Goal: Book appointment/travel/reservation

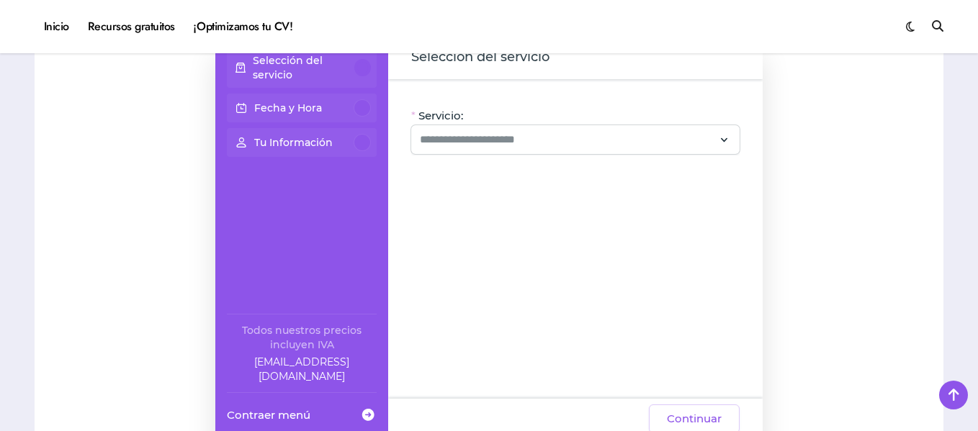
scroll to position [144, 0]
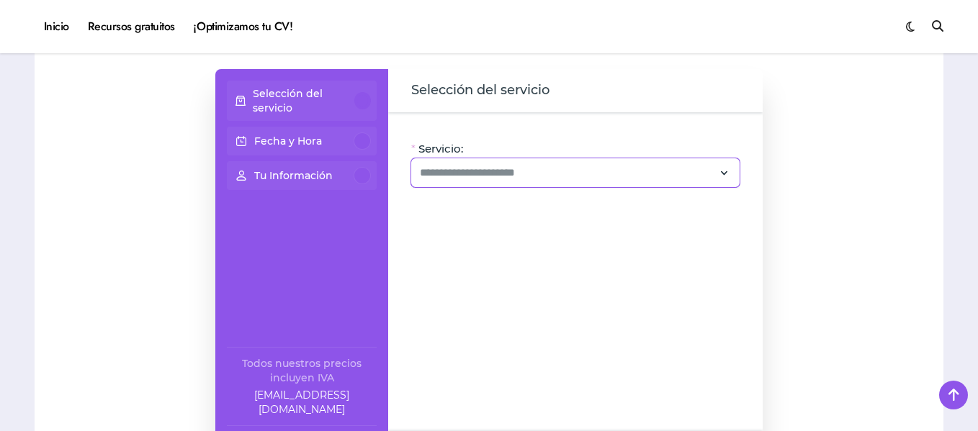
click at [624, 183] on div at bounding box center [575, 172] width 328 height 29
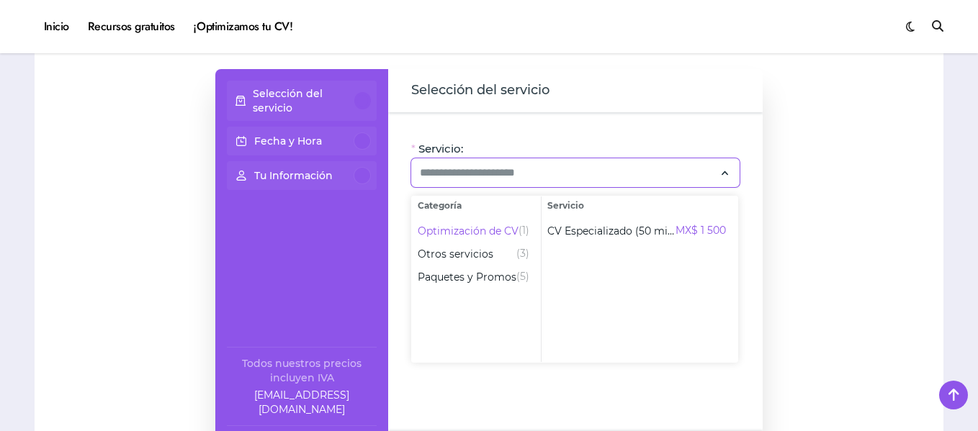
click at [336, 217] on div "Selección del servicio Fecha y Hora Tu Información Todos nuestros precios inclu…" at bounding box center [301, 270] width 173 height 403
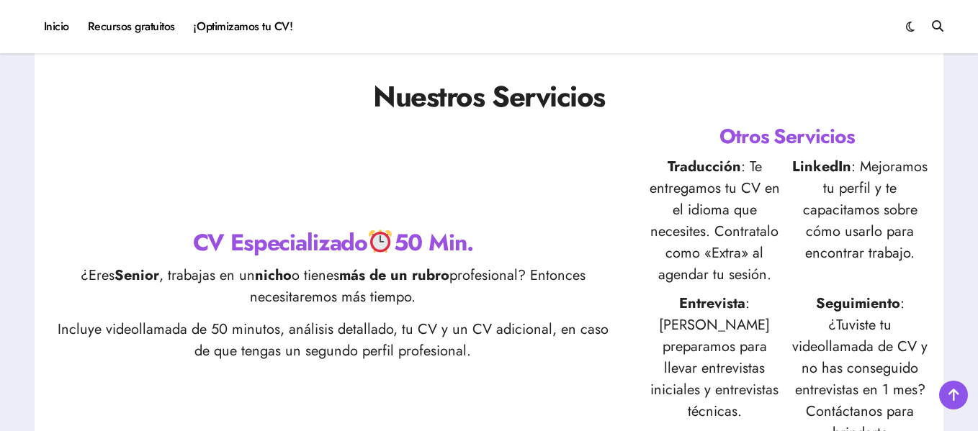
scroll to position [1080, 0]
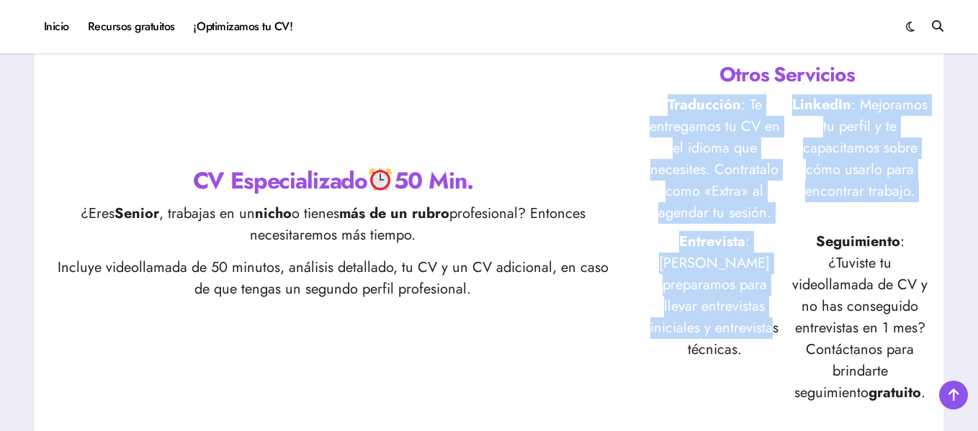
drag, startPoint x: 660, startPoint y: 96, endPoint x: 739, endPoint y: 333, distance: 250.5
click at [761, 329] on div "Traducción : Te entregamos tu CV en el idioma que necesites. Contratalo como «E…" at bounding box center [787, 249] width 284 height 310
click at [722, 305] on p "Entrevista : Te preparamos para llevar entrevistas iniciales y entrevistas técn…" at bounding box center [714, 317] width 138 height 173
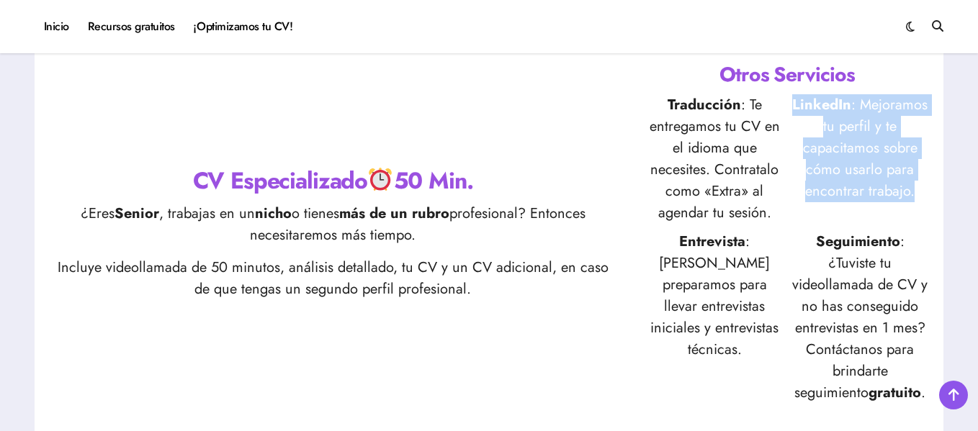
drag, startPoint x: 791, startPoint y: 95, endPoint x: 897, endPoint y: 248, distance: 185.8
click at [946, 199] on div "Selección del servicio Fecha y Hora Tu Información Todos nuestros precios inclu…" at bounding box center [489, 209] width 926 height 2327
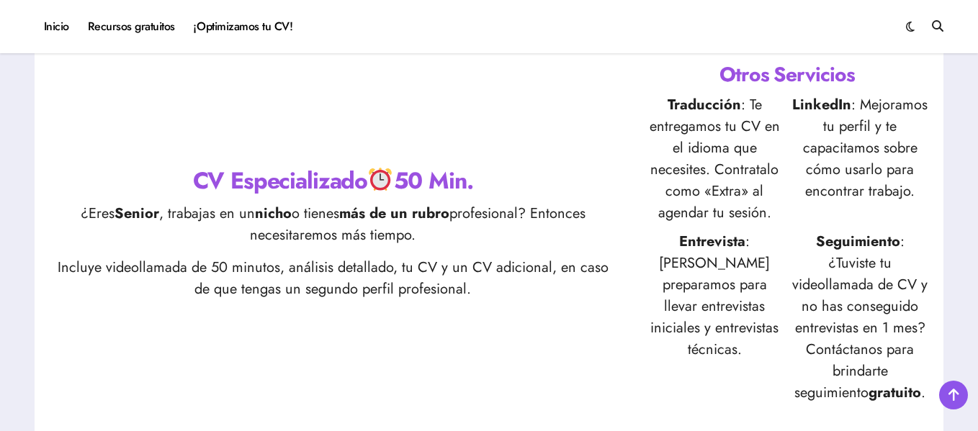
click at [839, 293] on p "Seguimiento : ¿Tuviste tu videollamada de CV y no has conseguido entrevistas en…" at bounding box center [860, 317] width 138 height 173
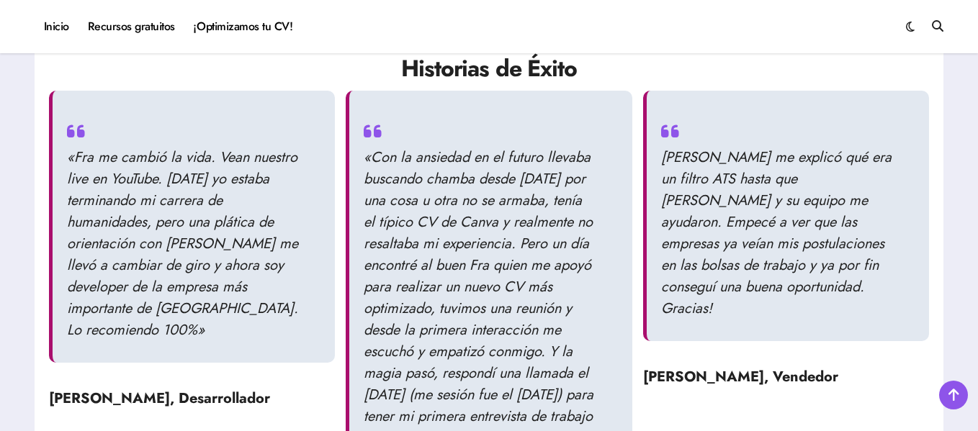
scroll to position [1512, 0]
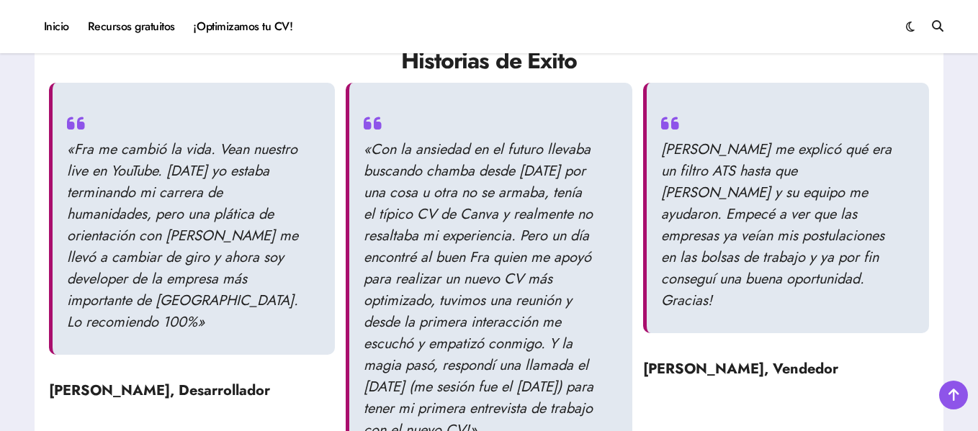
click at [314, 261] on blockquote "«Fra me cambió la vida. Vean nuestro live en YouTube. [DATE] yo estaba terminan…" at bounding box center [192, 219] width 286 height 272
click at [266, 176] on p "«Fra me cambió la vida. Vean nuestro live en YouTube. [DATE] yo estaba terminan…" at bounding box center [183, 236] width 232 height 194
click at [277, 259] on p "«Fra me cambió la vida. Vean nuestro live en YouTube. [DATE] yo estaba terminan…" at bounding box center [183, 236] width 232 height 194
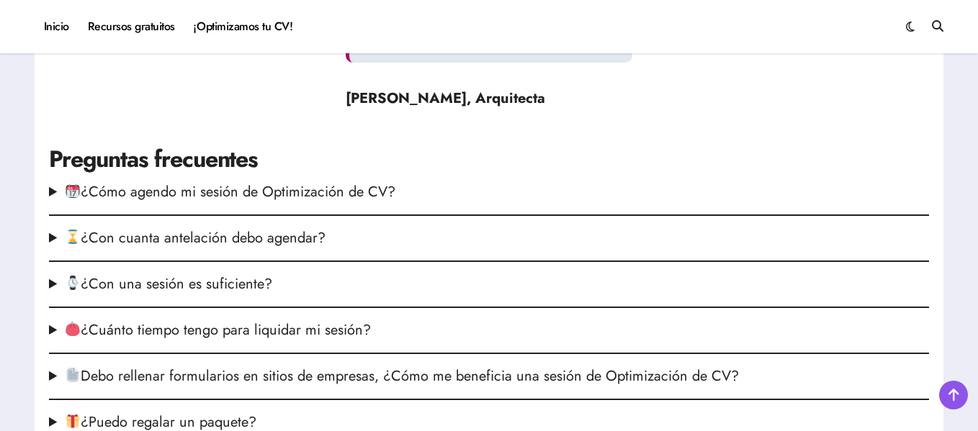
scroll to position [1945, 0]
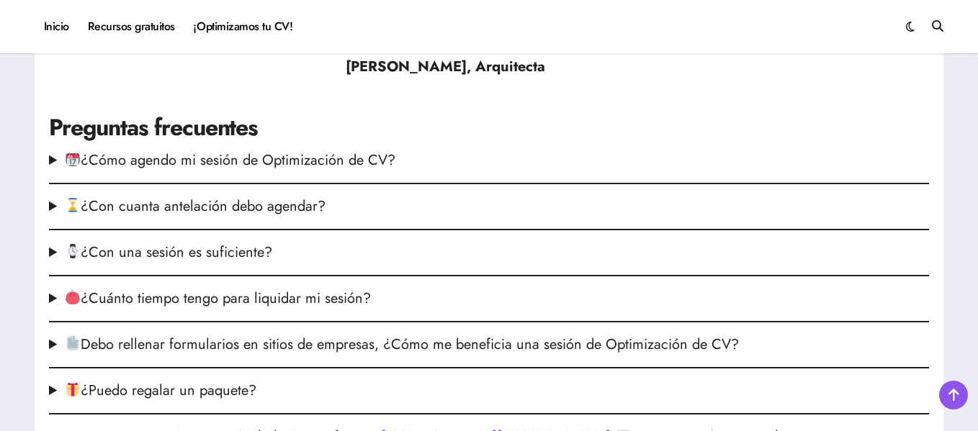
click at [55, 171] on summary "¿Cómo agendo mi sesión de Optimización de CV?" at bounding box center [489, 161] width 880 height 22
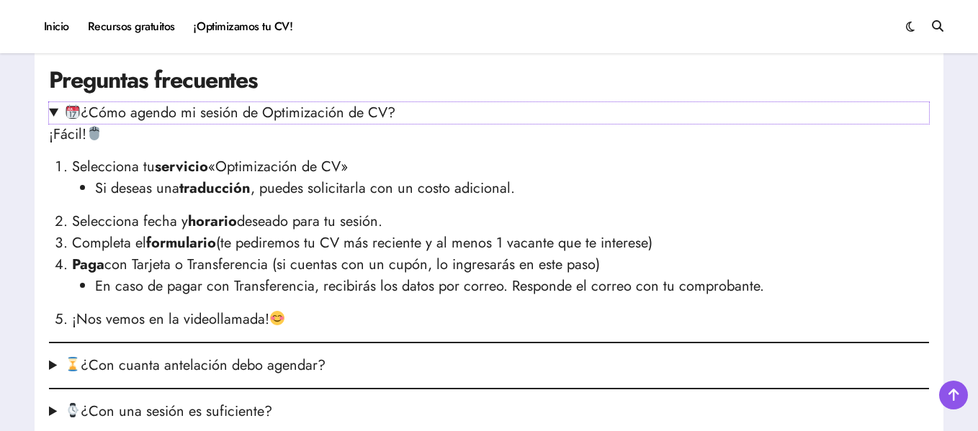
scroll to position [2017, 0]
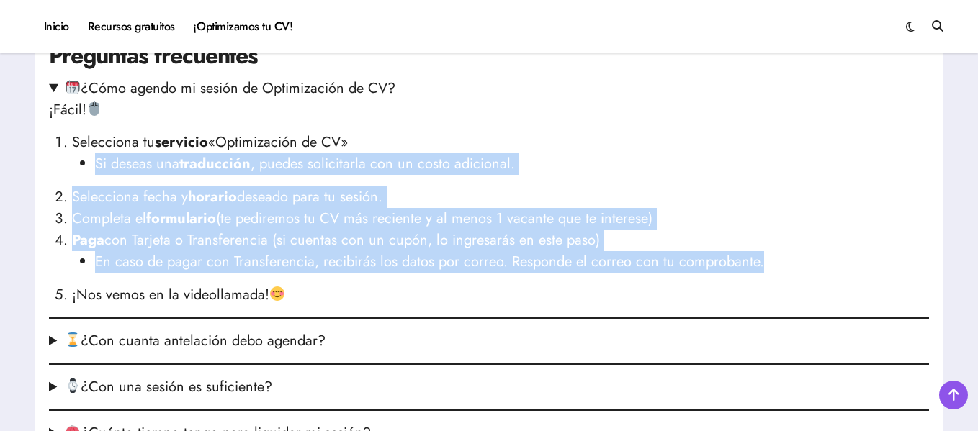
drag, startPoint x: 159, startPoint y: 189, endPoint x: 768, endPoint y: 294, distance: 617.6
click at [768, 294] on ol "Selecciona tu servicio «Optimización de CV» Si deseas una traducción , puedes s…" at bounding box center [489, 219] width 880 height 174
click at [101, 251] on strong "Paga" at bounding box center [88, 240] width 32 height 21
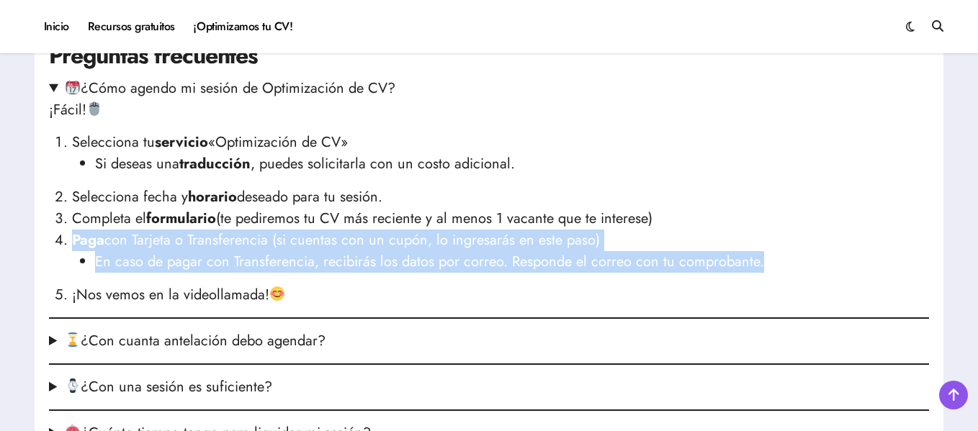
drag, startPoint x: 66, startPoint y: 262, endPoint x: 781, endPoint y: 279, distance: 715.4
click at [781, 273] on li "Paga con Tarjeta o Transferencia (si cuentas con un cupón, lo ingresarás en est…" at bounding box center [500, 251] width 857 height 43
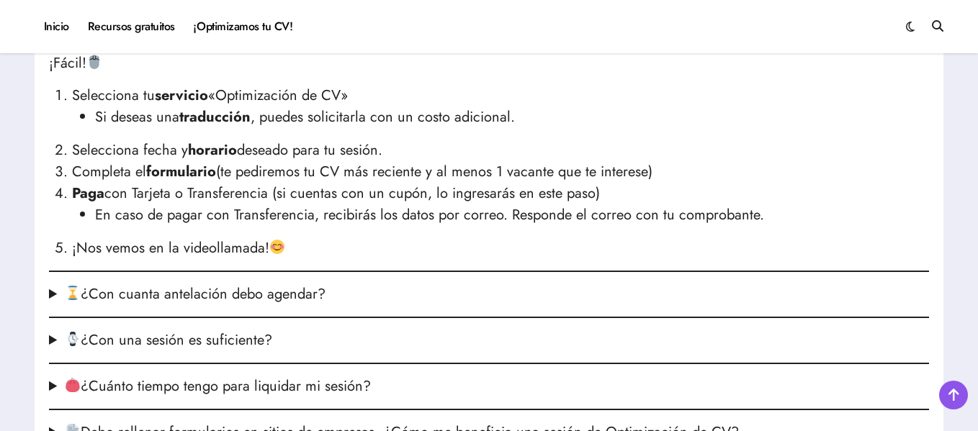
scroll to position [2089, 0]
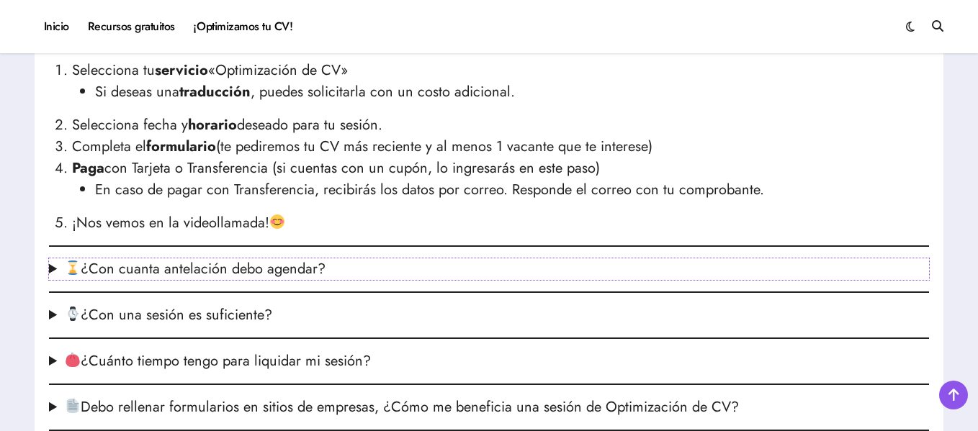
click at [50, 280] on summary "¿Con cuanta antelación debo agendar?" at bounding box center [489, 270] width 880 height 22
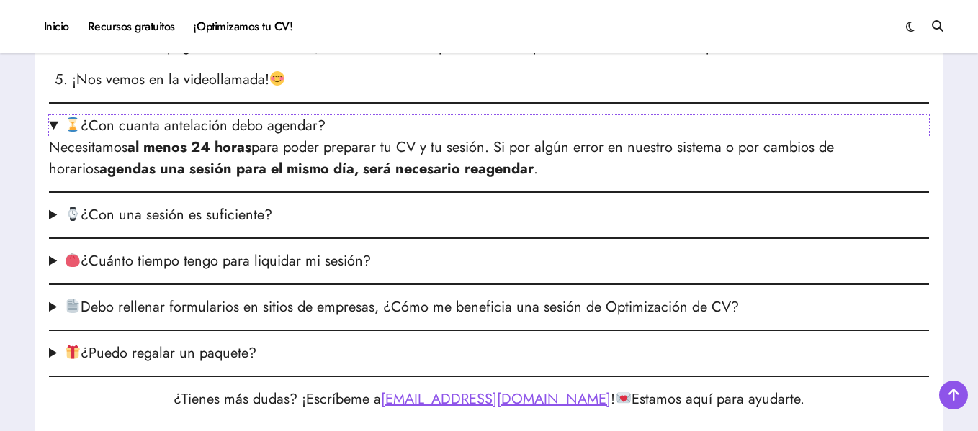
scroll to position [2233, 0]
click at [53, 225] on summary "¿Con una sesión es suficiente?" at bounding box center [489, 215] width 880 height 22
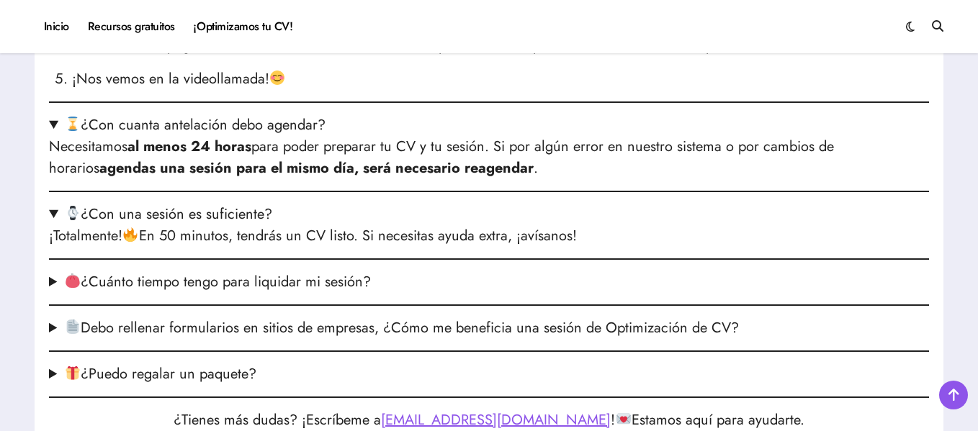
click at [58, 293] on summary "¿Cuánto tiempo tengo para liquidar mi sesión?" at bounding box center [489, 283] width 880 height 22
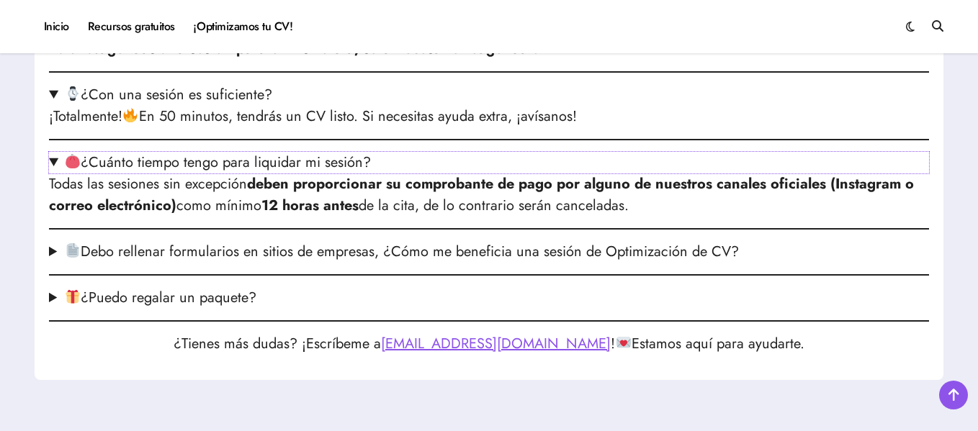
scroll to position [2377, 0]
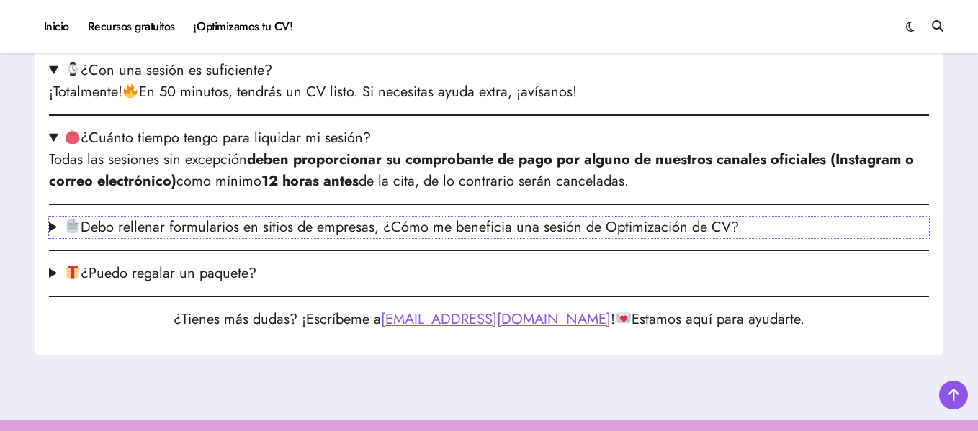
click at [60, 238] on summary "Debo rellenar formularios en sitios de empresas, ¿Cómo me beneficia una sesión …" at bounding box center [489, 228] width 880 height 22
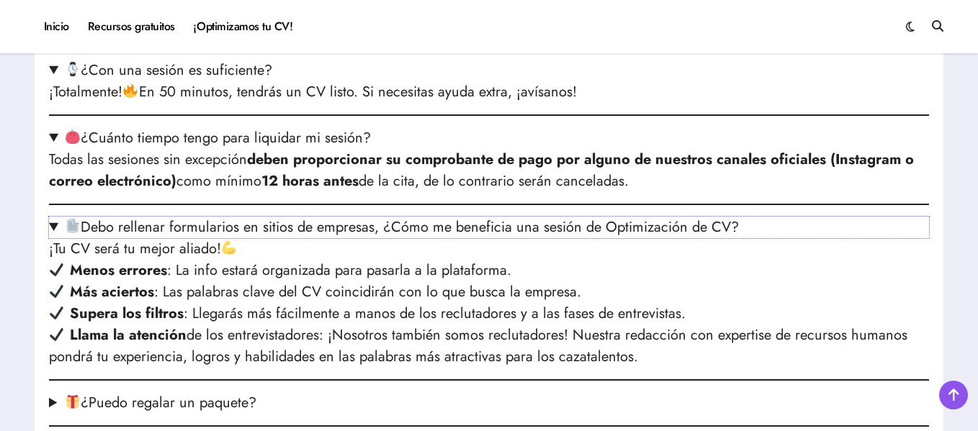
scroll to position [2449, 0]
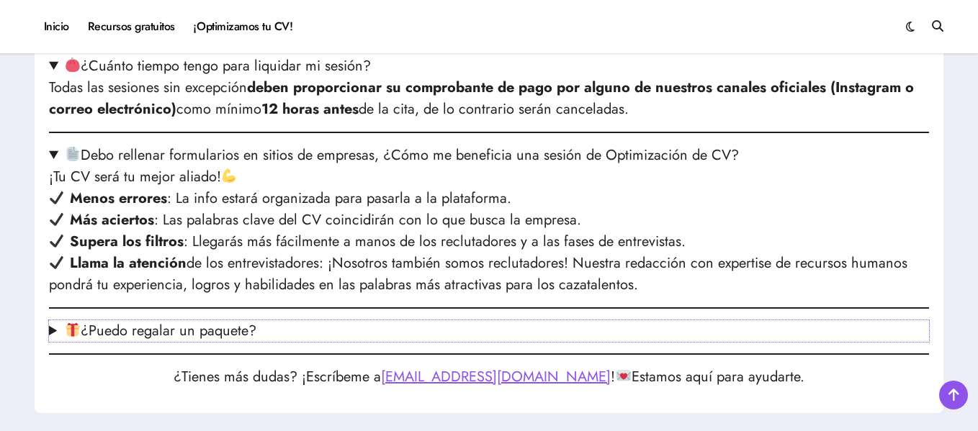
click at [56, 342] on summary "¿Puedo regalar un paquete?" at bounding box center [489, 331] width 880 height 22
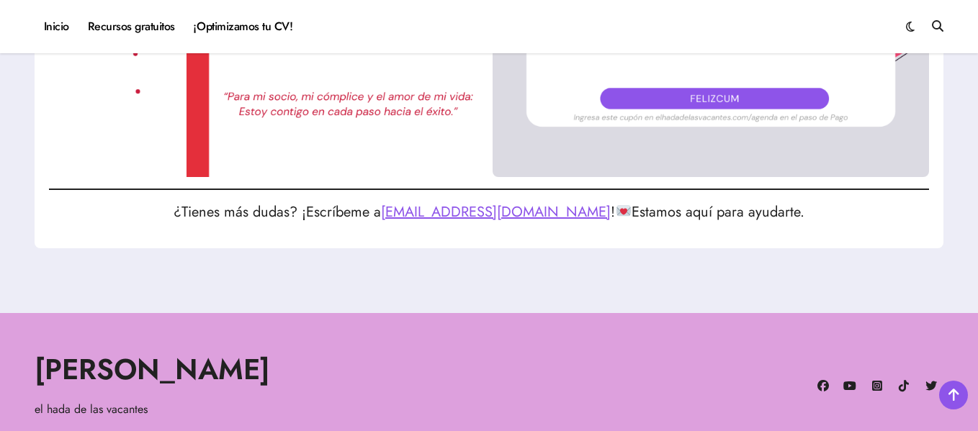
scroll to position [3385, 0]
